Goal: Find contact information: Find contact information

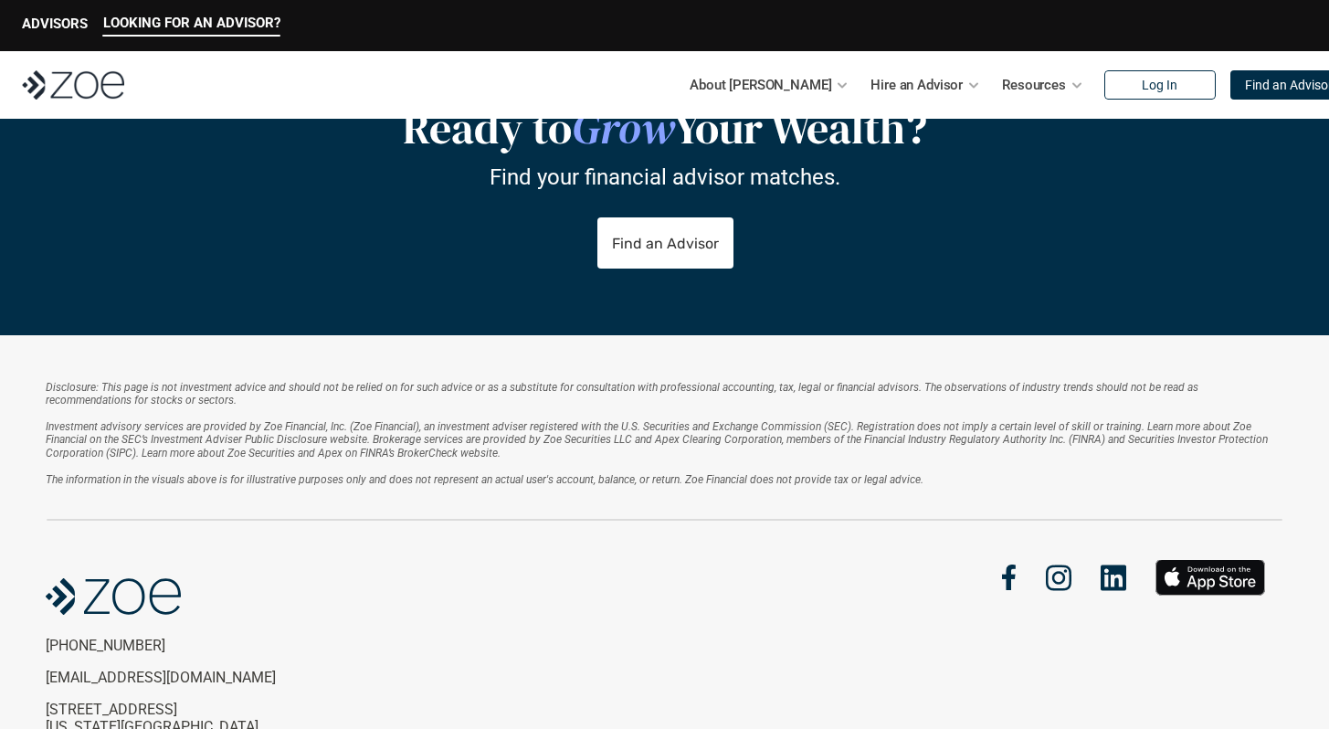
scroll to position [3975, 0]
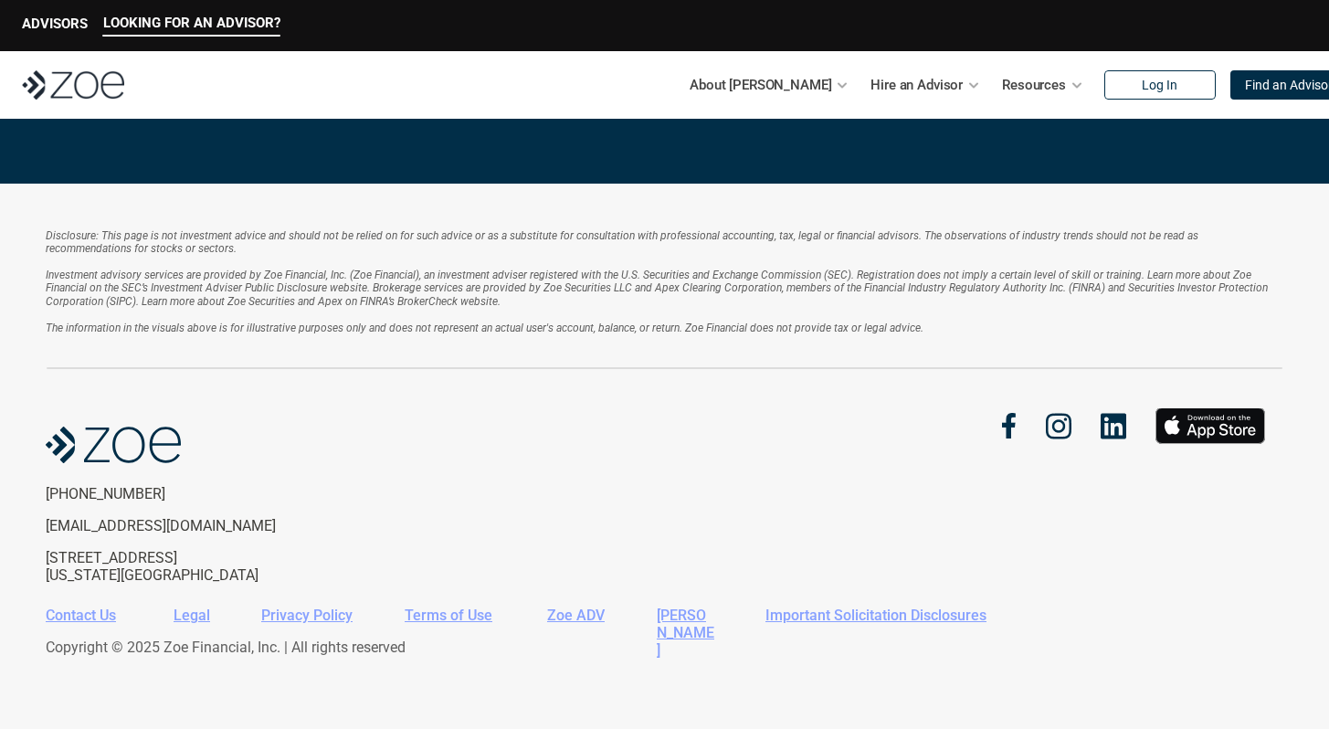
click at [78, 611] on link "Contact Us" at bounding box center [81, 614] width 70 height 17
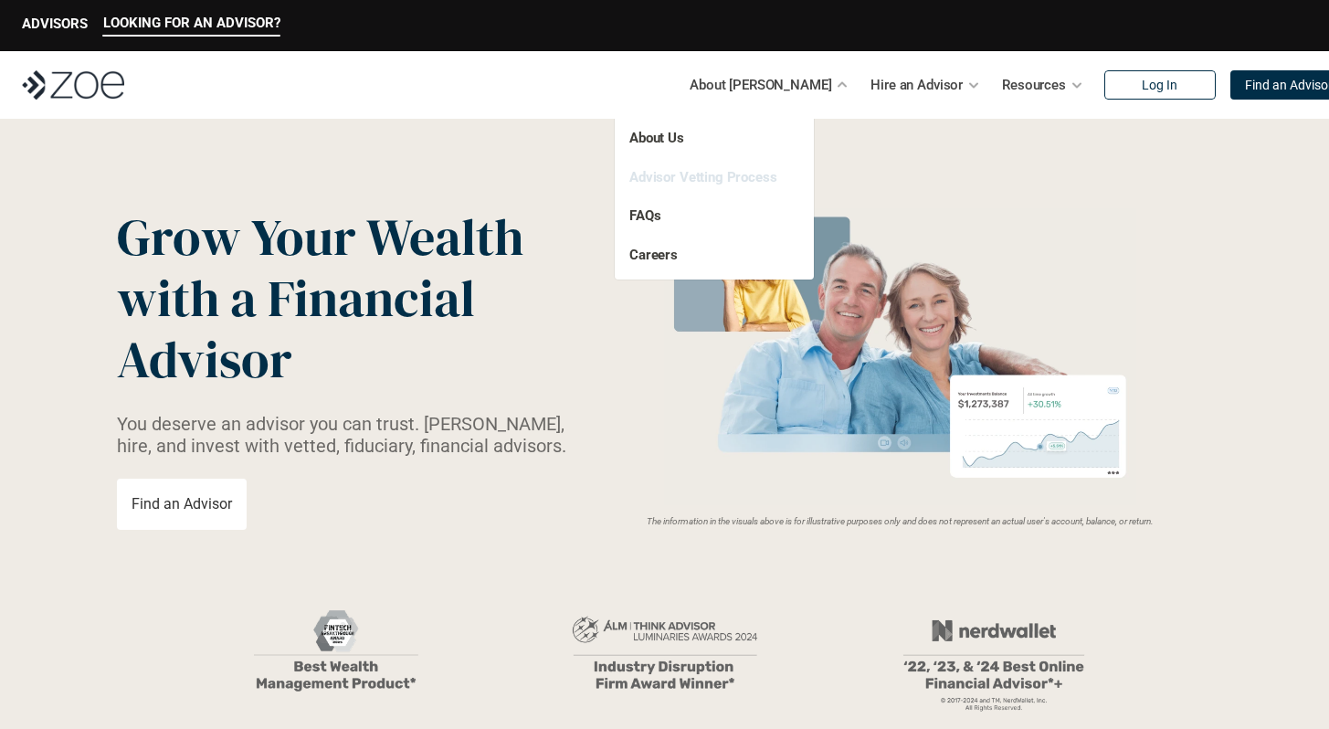
click at [734, 175] on link "Advisor Vetting Process" at bounding box center [703, 177] width 148 height 16
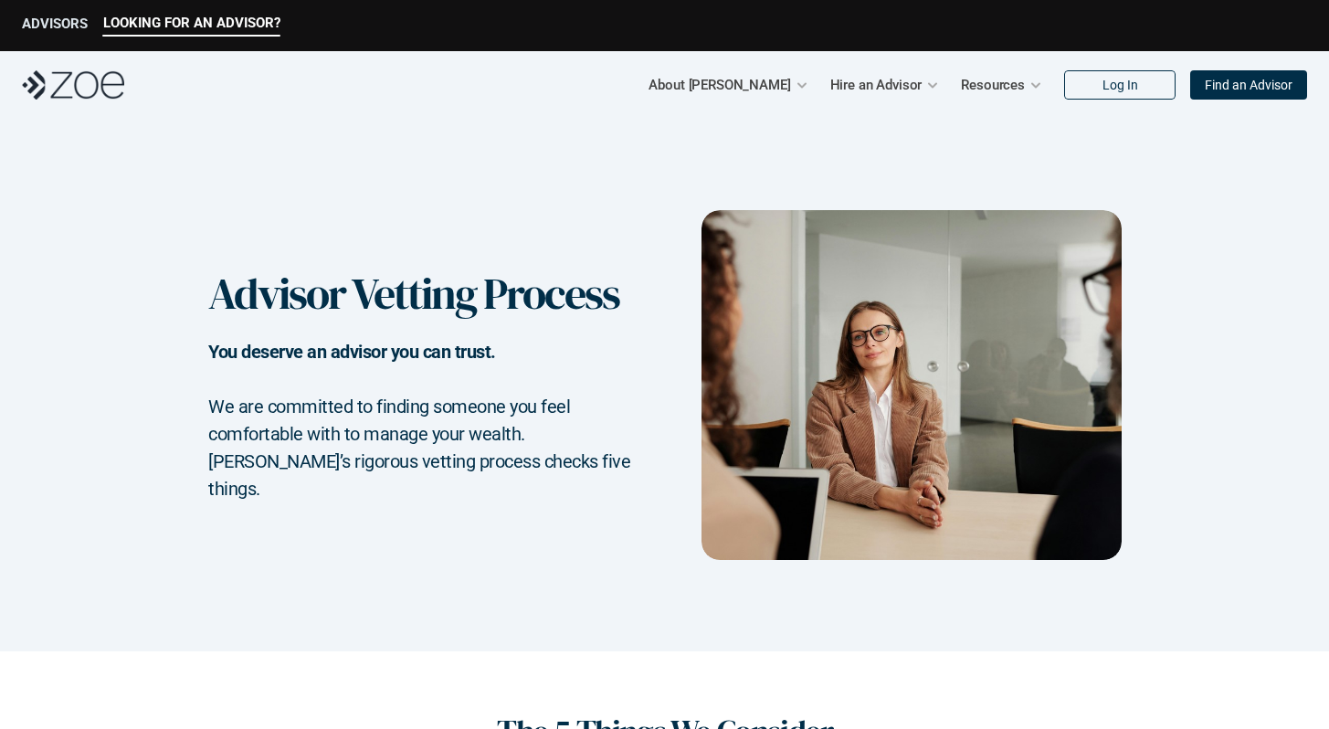
click at [67, 30] on p "ADVISORS" at bounding box center [55, 24] width 66 height 16
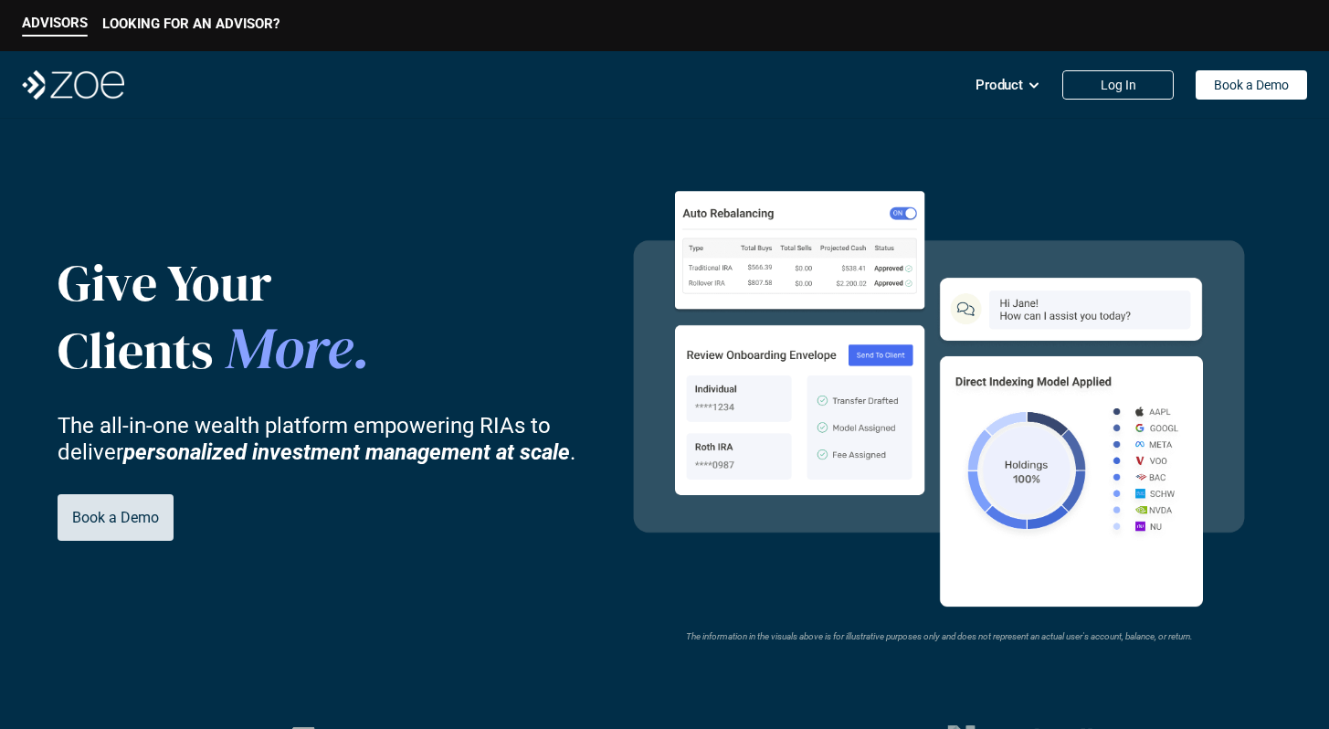
click at [149, 510] on p "Book a Demo" at bounding box center [115, 517] width 87 height 17
